Goal: Find specific page/section

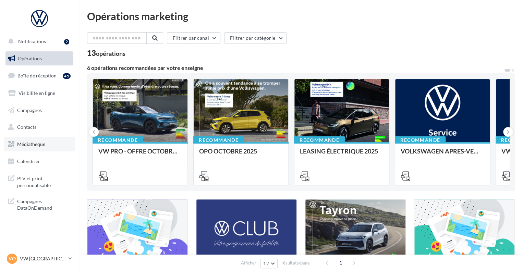
click at [39, 145] on span "Médiathèque" at bounding box center [31, 144] width 28 height 6
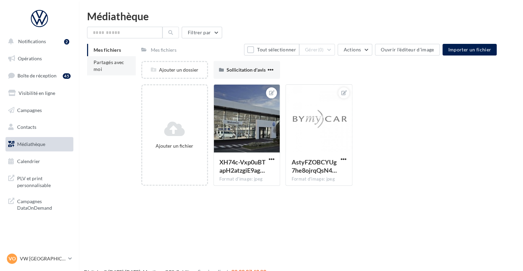
click at [102, 63] on span "Partagés avec moi" at bounding box center [109, 65] width 31 height 13
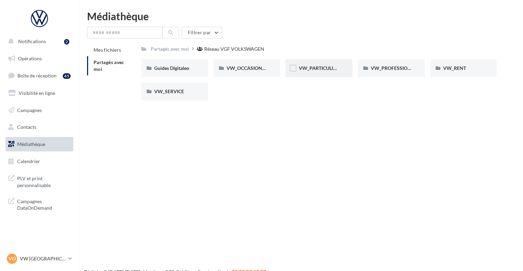
click at [326, 72] on div "VW_PARTICULIERS" at bounding box center [319, 68] width 67 height 18
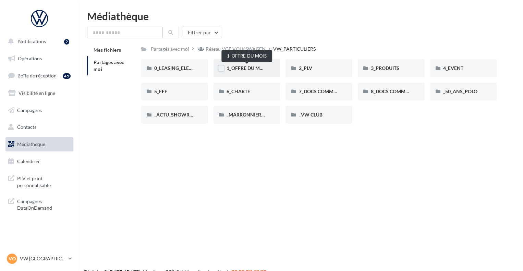
click at [260, 68] on span "1_OFFRE DU MOIS" at bounding box center [247, 68] width 41 height 6
click at [379, 72] on div "3_PRODUITS" at bounding box center [391, 68] width 67 height 18
click at [104, 33] on input "text" at bounding box center [124, 33] width 75 height 12
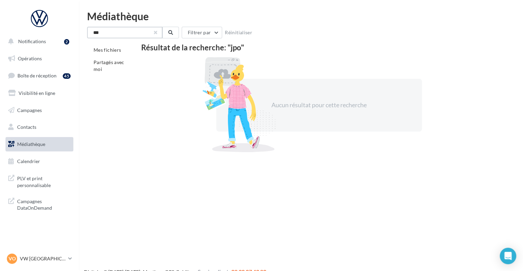
type input "***"
click at [157, 31] on button "button" at bounding box center [155, 32] width 3 height 3
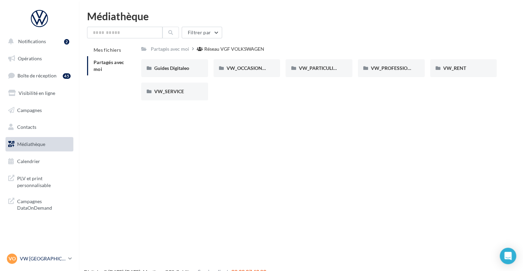
click at [62, 259] on p "VW [GEOGRAPHIC_DATA]" at bounding box center [43, 258] width 46 height 7
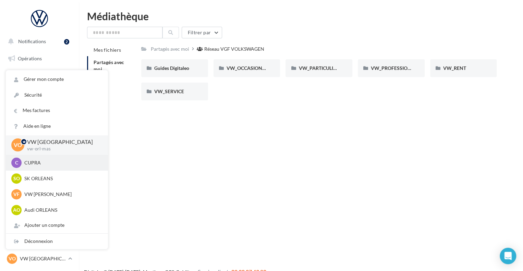
click at [61, 165] on p "CUPRA" at bounding box center [61, 162] width 75 height 7
